Goal: Information Seeking & Learning: Understand process/instructions

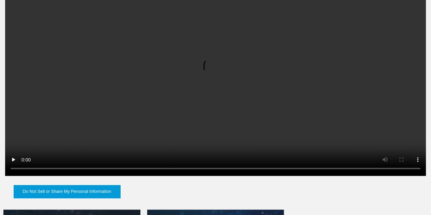
scroll to position [647, 0]
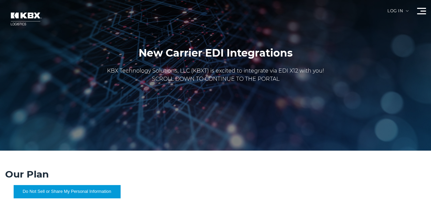
click at [0, 0] on link "Carrier Integrations" at bounding box center [0, 0] width 0 height 0
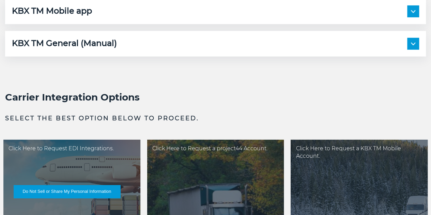
scroll to position [1056, 0]
click at [411, 45] on img at bounding box center [413, 44] width 4 height 3
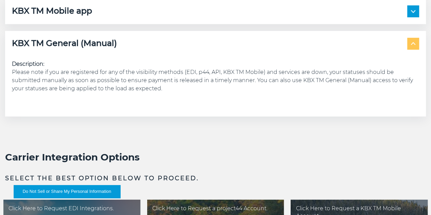
click at [407, 50] on span at bounding box center [413, 44] width 12 height 12
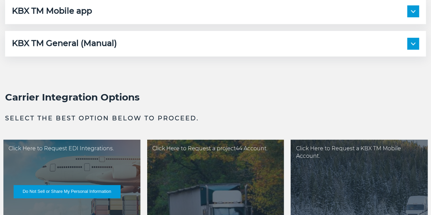
click at [411, 13] on img at bounding box center [413, 11] width 4 height 3
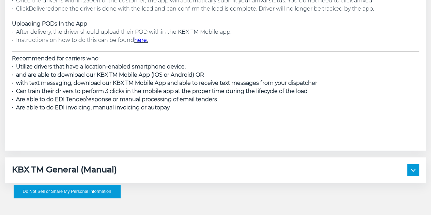
scroll to position [1294, 0]
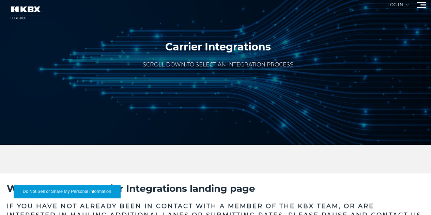
scroll to position [0, 0]
